Goal: Task Accomplishment & Management: Use online tool/utility

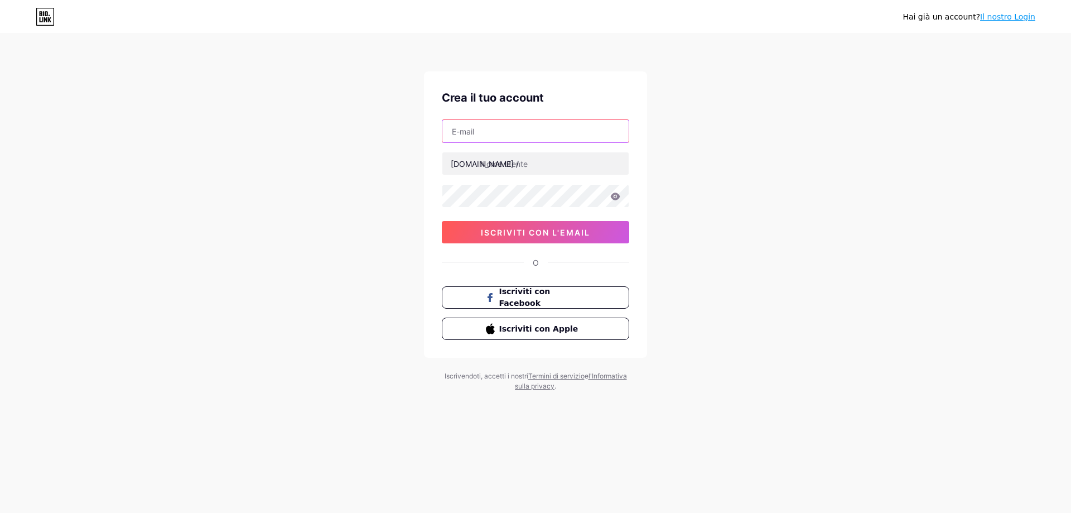
click at [571, 129] on input "text" at bounding box center [535, 131] width 186 height 22
type input "ele"
click at [1004, 20] on link "Il nostro Login" at bounding box center [1007, 16] width 55 height 9
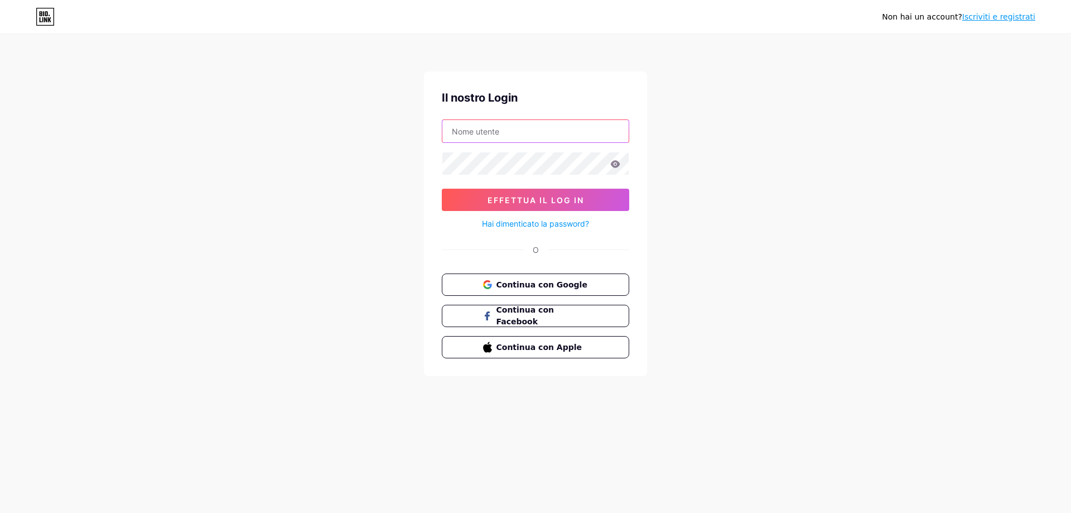
click at [492, 128] on input "text" at bounding box center [535, 131] width 186 height 22
type input "[EMAIL_ADDRESS][DOMAIN_NAME]"
click at [442, 189] on button "Effettua il log in" at bounding box center [535, 200] width 187 height 22
click at [569, 196] on span "Effettua il log in" at bounding box center [536, 199] width 97 height 9
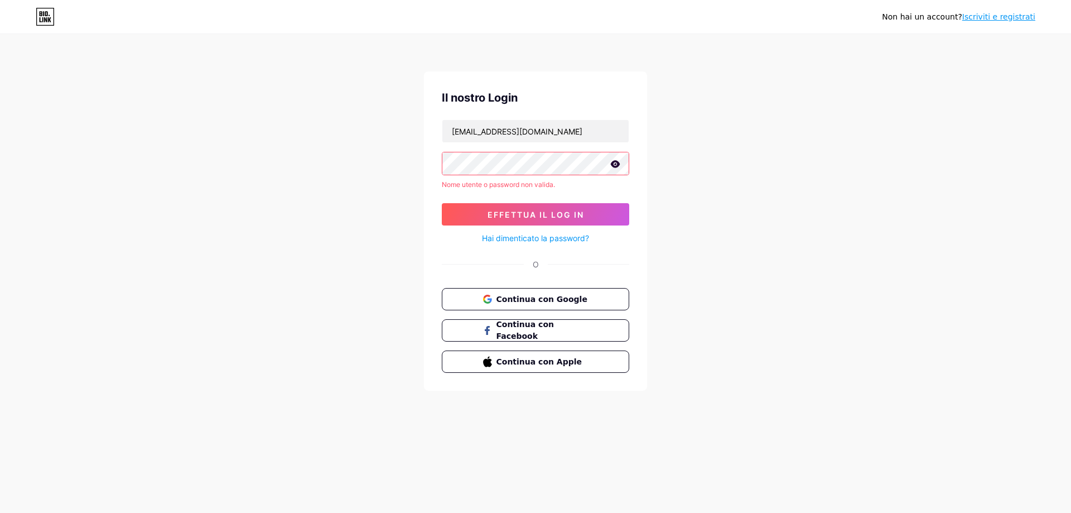
click at [614, 163] on icon at bounding box center [615, 164] width 10 height 8
click at [567, 220] on button "Effettua il log in" at bounding box center [535, 214] width 187 height 22
click at [578, 293] on span "Continua con Google" at bounding box center [542, 299] width 93 height 12
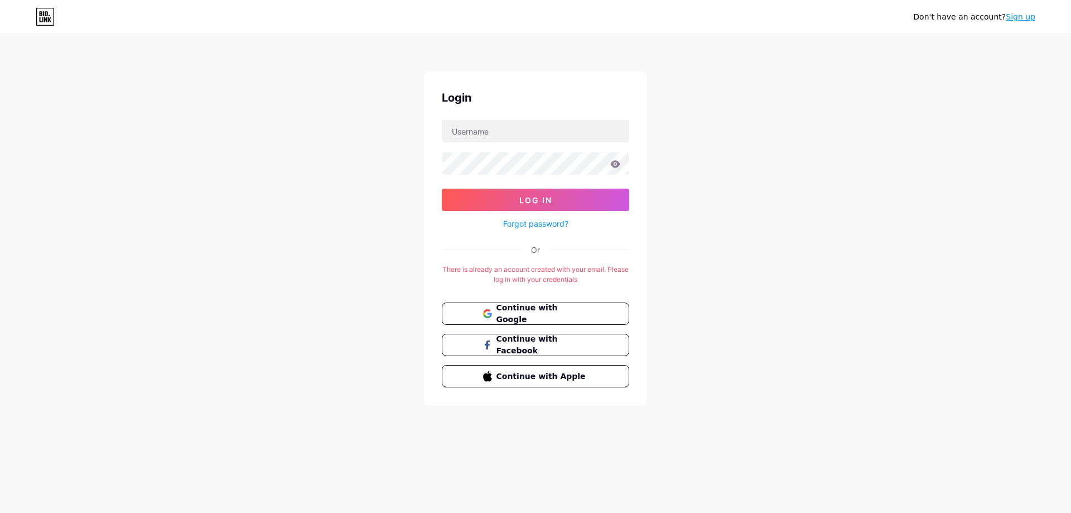
click at [1030, 17] on link "Sign up" at bounding box center [1021, 16] width 30 height 9
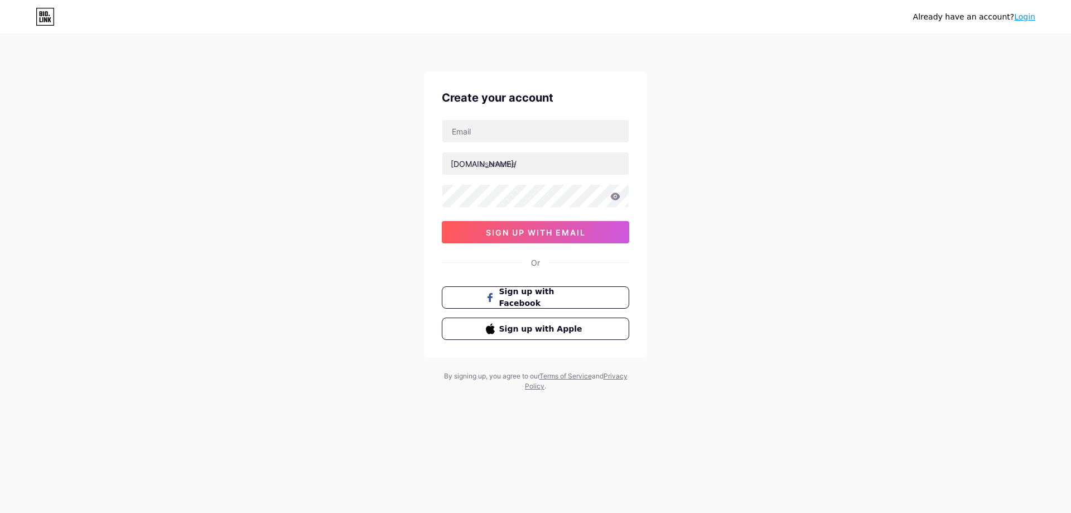
click at [1032, 17] on link "Login" at bounding box center [1024, 16] width 21 height 9
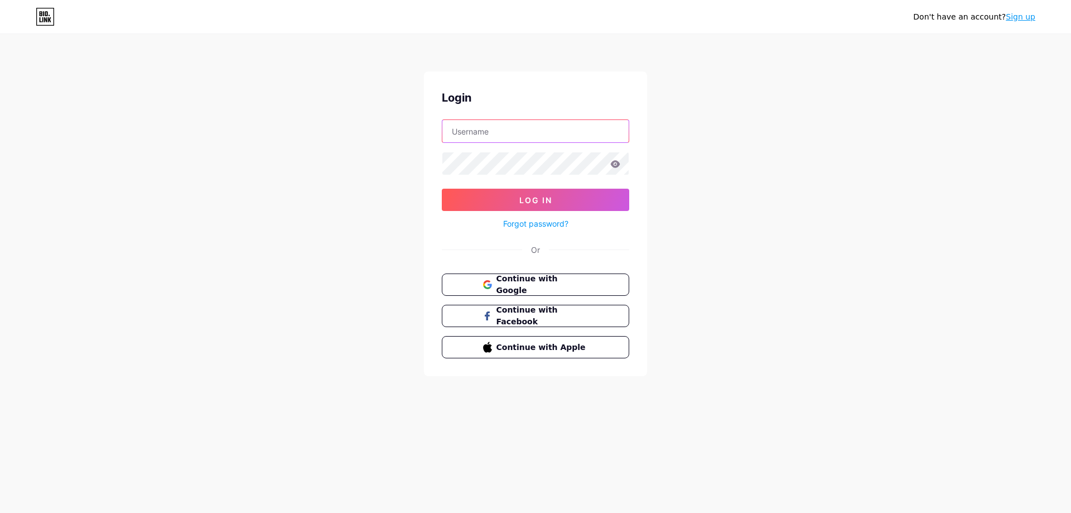
click at [584, 134] on input "text" at bounding box center [535, 131] width 186 height 22
type input "[EMAIL_ADDRESS][DOMAIN_NAME]"
click at [442, 189] on button "Log In" at bounding box center [535, 200] width 187 height 22
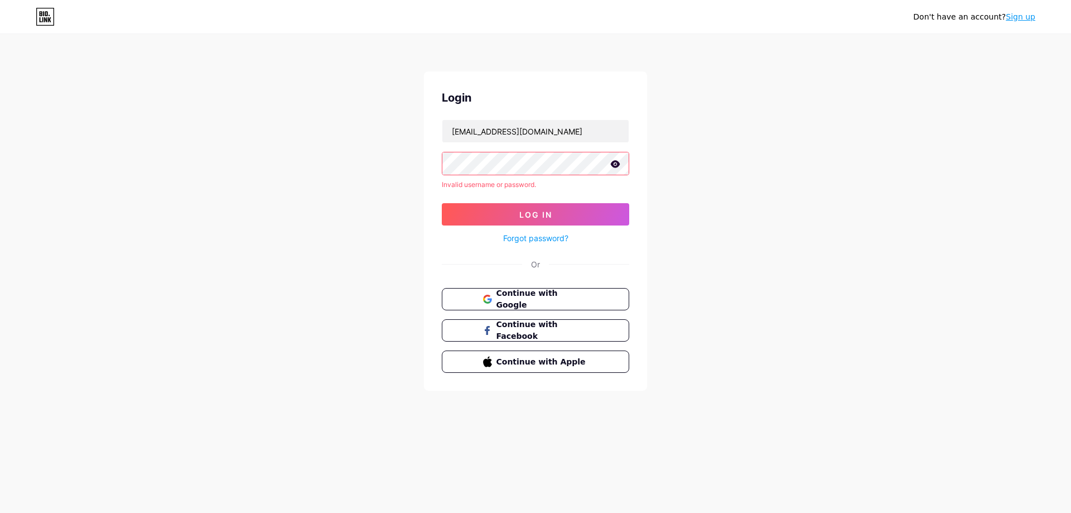
click at [616, 161] on icon at bounding box center [615, 163] width 9 height 7
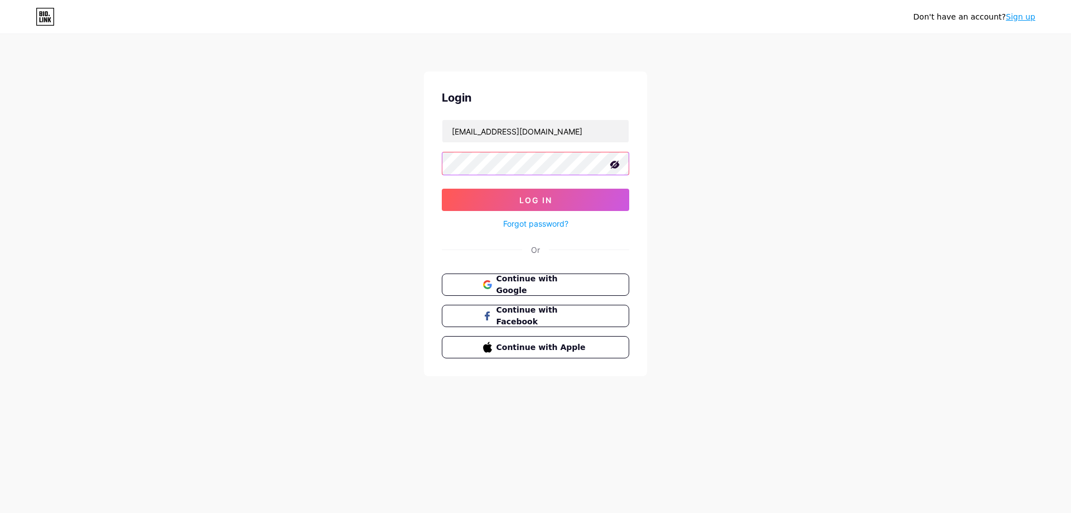
click at [442, 189] on button "Log In" at bounding box center [535, 200] width 187 height 22
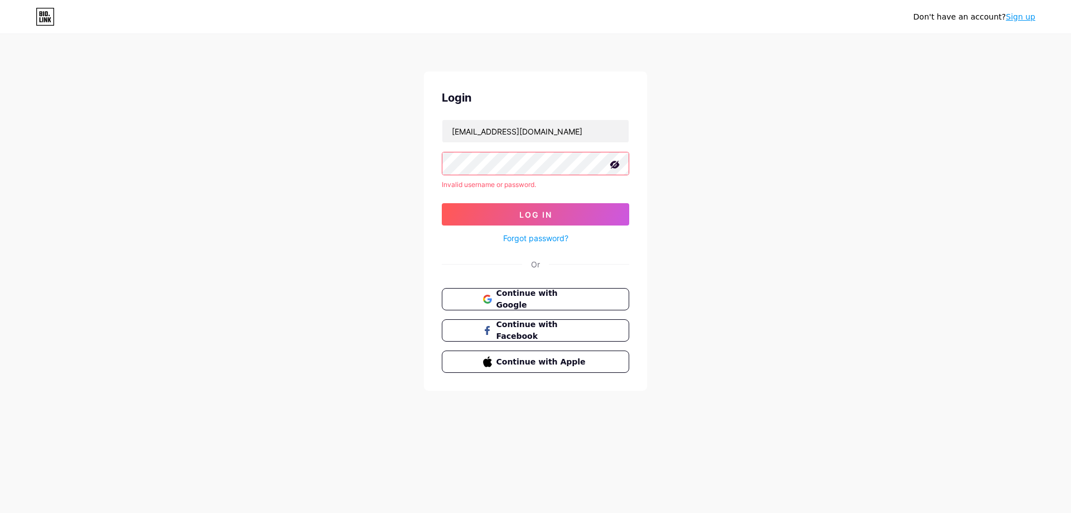
click at [528, 239] on link "Forgot password?" at bounding box center [535, 238] width 65 height 12
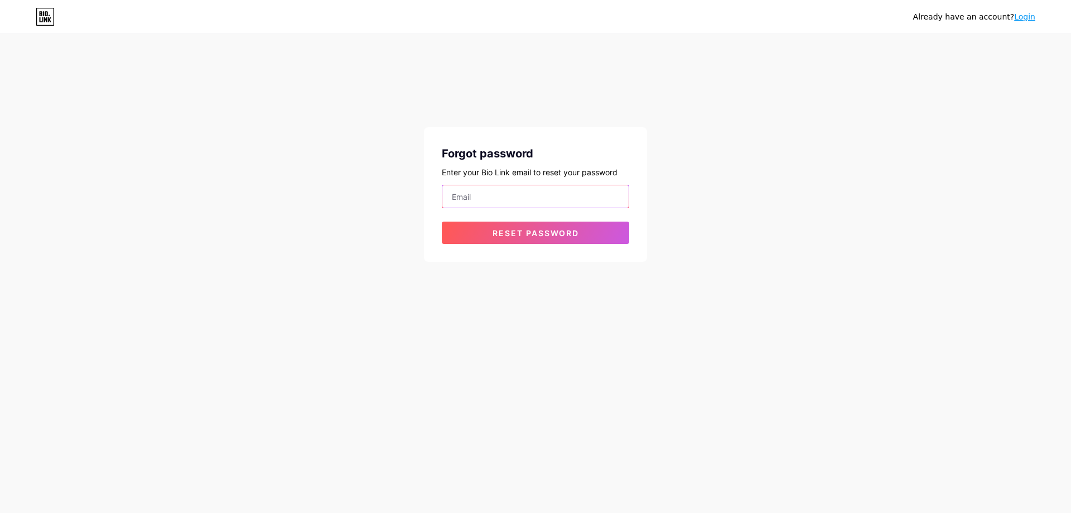
click at [521, 201] on input "email" at bounding box center [535, 196] width 186 height 22
type input "[EMAIL_ADDRESS][DOMAIN_NAME]"
click at [534, 228] on span "Reset password" at bounding box center [536, 232] width 86 height 9
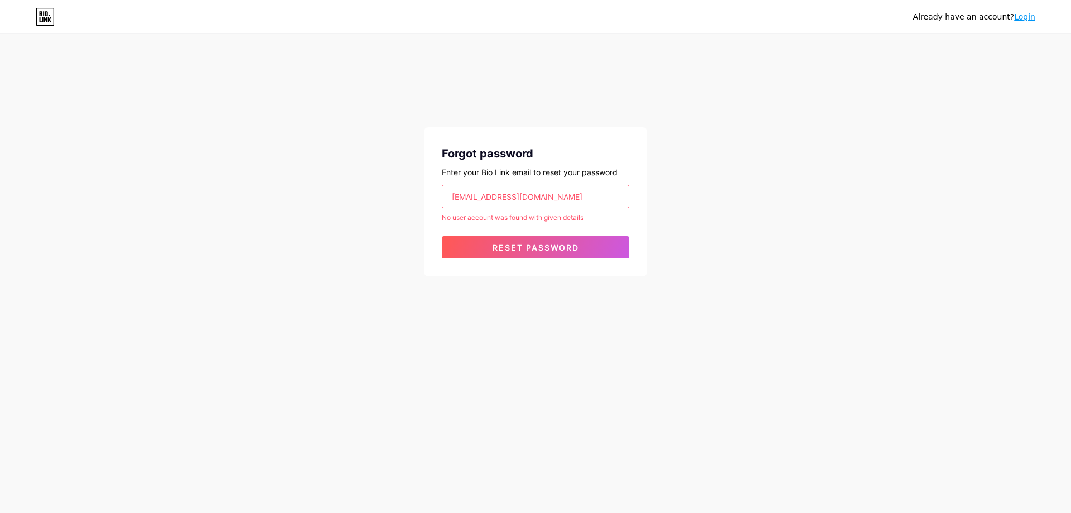
drag, startPoint x: 591, startPoint y: 199, endPoint x: 421, endPoint y: 204, distance: 169.7
click at [442, 204] on input "[EMAIL_ADDRESS][DOMAIN_NAME]" at bounding box center [535, 196] width 186 height 22
type input "ele"
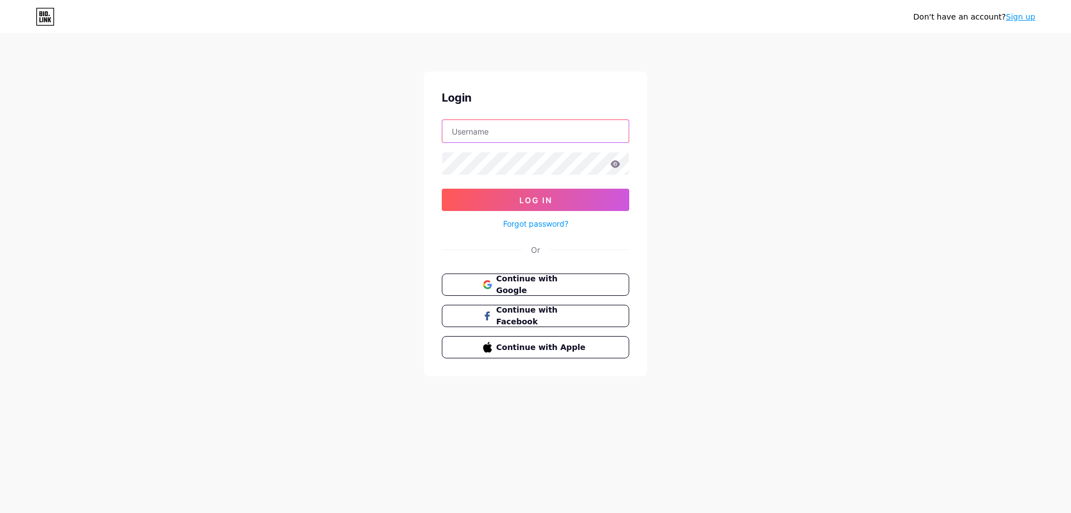
click at [485, 124] on input "text" at bounding box center [535, 131] width 186 height 22
type input "e"
type input "[EMAIL_ADDRESS][DOMAIN_NAME]"
click at [442, 189] on button "Log In" at bounding box center [535, 200] width 187 height 22
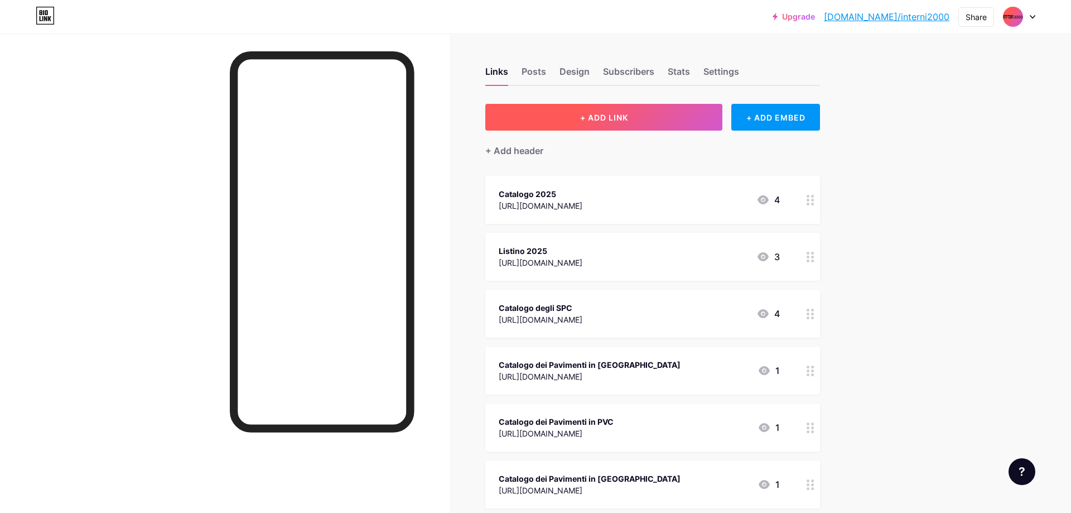
click at [566, 124] on button "+ ADD LINK" at bounding box center [603, 117] width 237 height 27
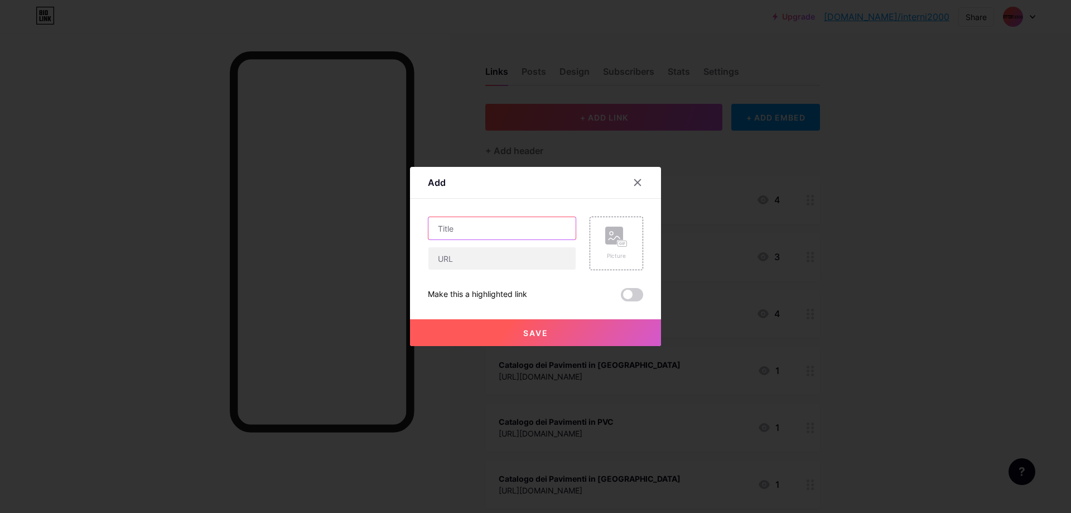
click at [505, 220] on input "text" at bounding box center [502, 228] width 147 height 22
type input "Catalogo LEGNO [PERSON_NAME]"
click at [486, 263] on input "text" at bounding box center [502, 258] width 147 height 22
paste input "[URL][DOMAIN_NAME]"
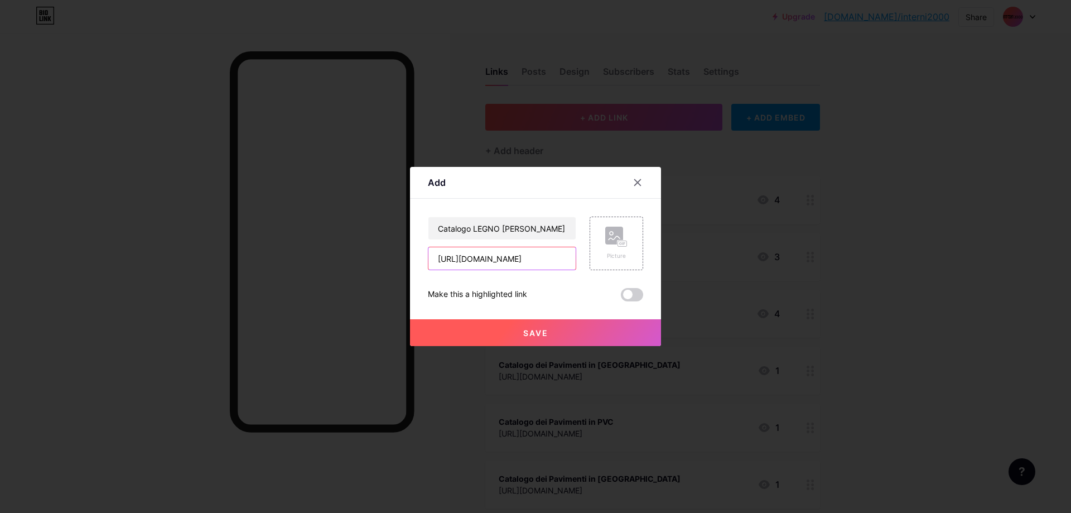
type input "[URL][DOMAIN_NAME]"
click at [568, 337] on button "Save" at bounding box center [535, 332] width 251 height 27
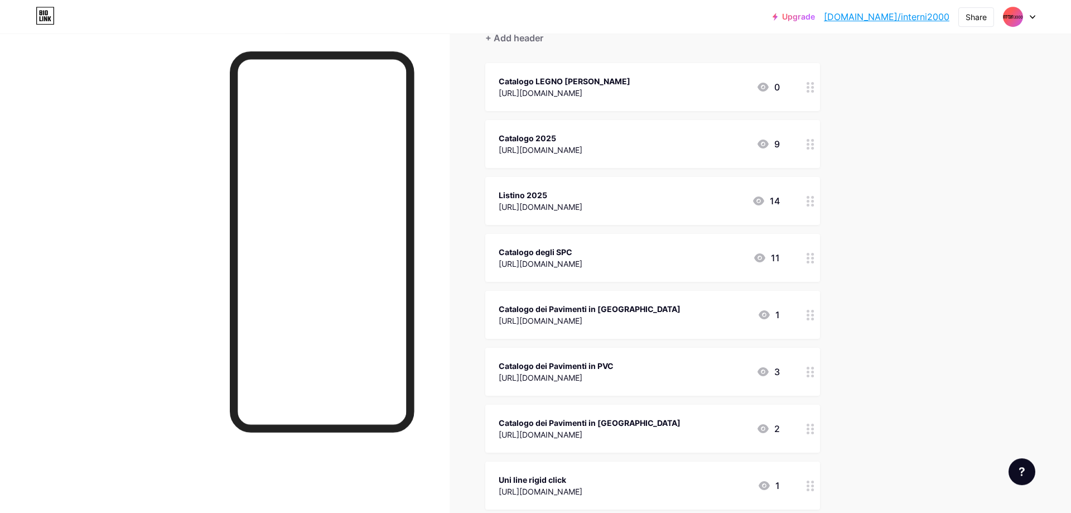
scroll to position [113, 0]
drag, startPoint x: 642, startPoint y: 83, endPoint x: 714, endPoint y: 93, distance: 73.2
click at [714, 93] on div "Catalogo LEGNO [PERSON_NAME] [URL][DOMAIN_NAME] 0" at bounding box center [639, 87] width 281 height 26
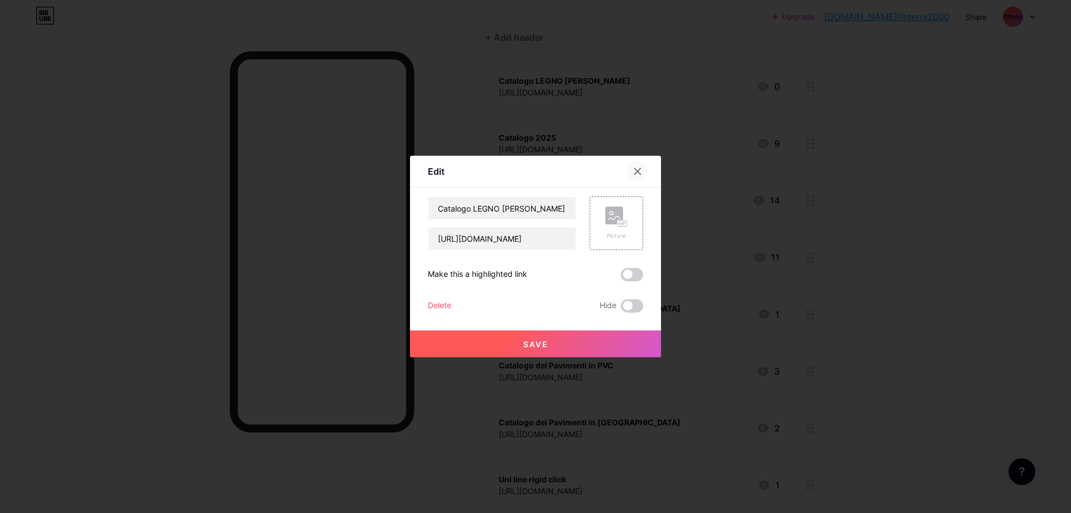
click at [644, 170] on div at bounding box center [638, 171] width 20 height 20
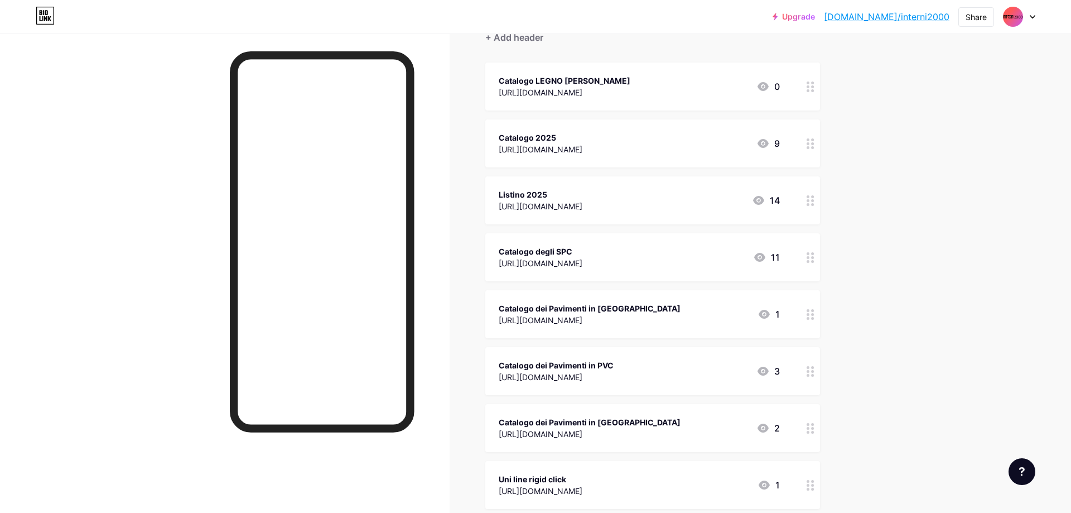
click at [862, 179] on div "Links Posts Design Subscribers Stats Settings + ADD LINK + ADD EMBED + Add head…" at bounding box center [433, 393] width 867 height 946
drag, startPoint x: 695, startPoint y: 70, endPoint x: 809, endPoint y: 89, distance: 114.8
click at [809, 89] on div "Catalogo LEGNO [PERSON_NAME] [URL][DOMAIN_NAME] 0" at bounding box center [652, 86] width 335 height 48
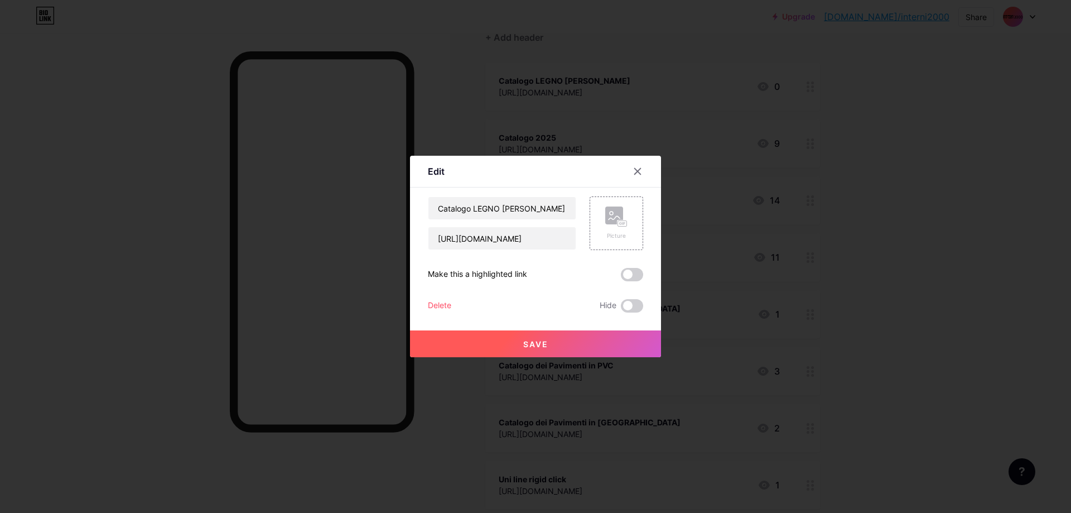
click at [809, 89] on div at bounding box center [535, 256] width 1071 height 513
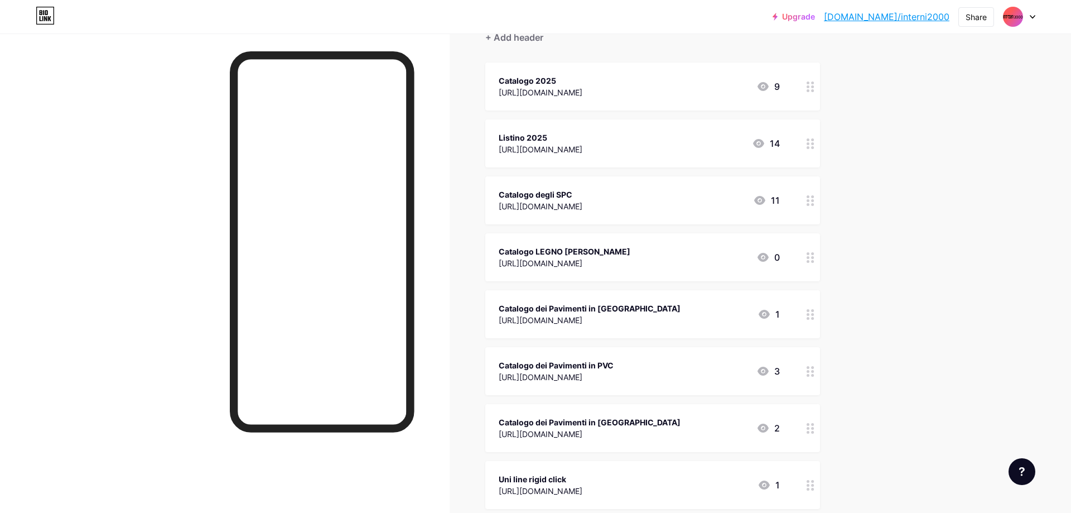
click at [812, 259] on icon at bounding box center [811, 257] width 8 height 11
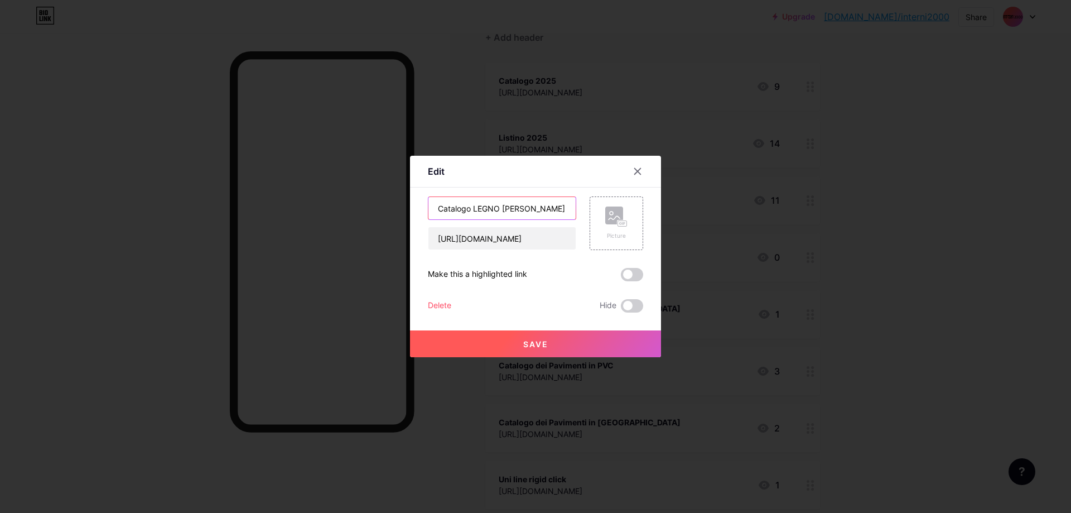
click at [538, 211] on input "Catalogo LEGNO [PERSON_NAME]" at bounding box center [502, 208] width 147 height 22
type input "Catalogo Legno [PERSON_NAME]"
click at [633, 277] on span at bounding box center [632, 274] width 22 height 13
click at [621, 277] on input "checkbox" at bounding box center [621, 277] width 0 height 0
click at [610, 339] on button "Save" at bounding box center [535, 343] width 251 height 27
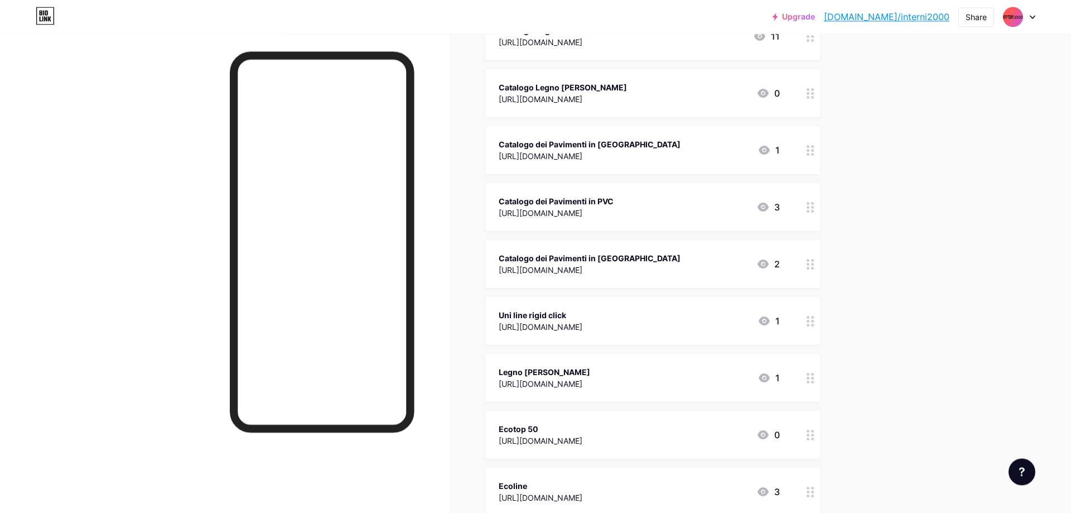
scroll to position [294, 0]
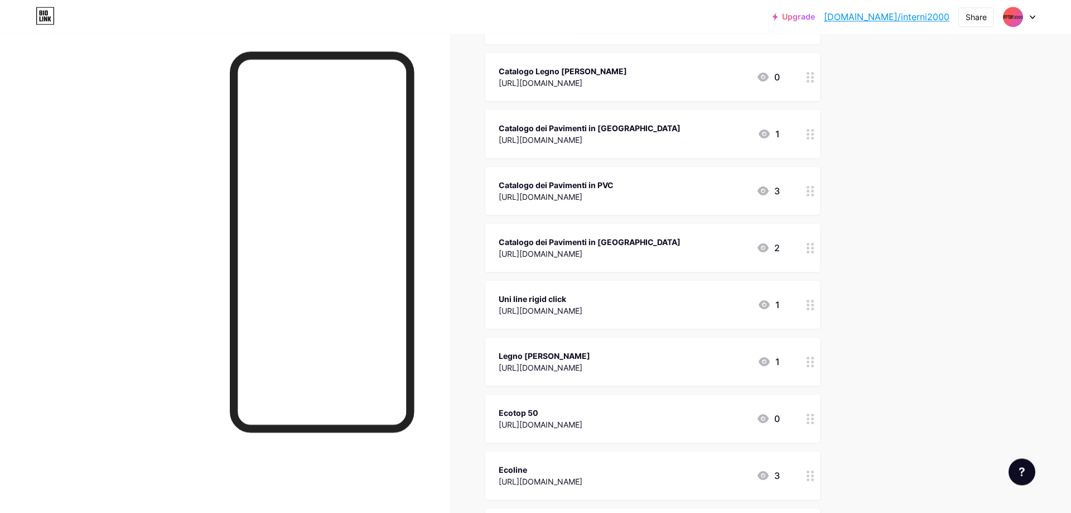
click at [811, 363] on icon at bounding box center [811, 362] width 8 height 11
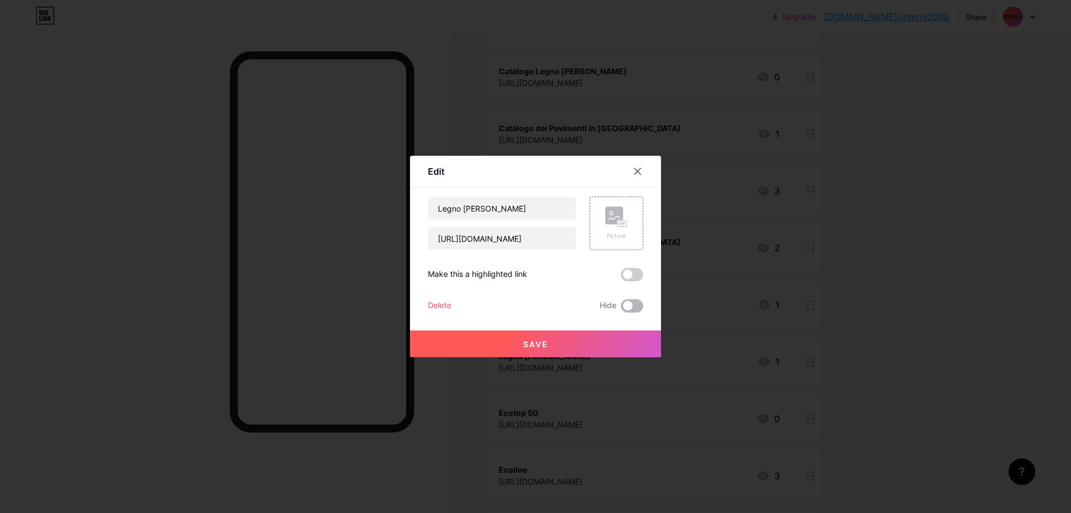
click at [636, 306] on span at bounding box center [632, 305] width 22 height 13
click at [621, 309] on input "checkbox" at bounding box center [621, 309] width 0 height 0
click at [602, 347] on button "Save" at bounding box center [535, 343] width 251 height 27
